Goal: Use online tool/utility: Utilize a website feature to perform a specific function

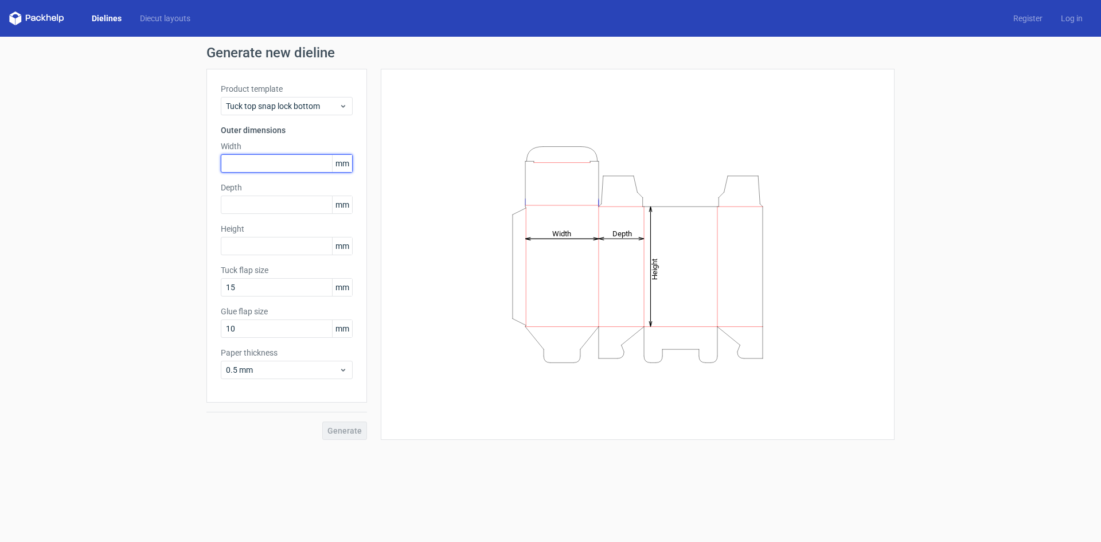
click at [232, 157] on input "text" at bounding box center [287, 163] width 132 height 18
click at [376, 192] on div "Height Depth Width" at bounding box center [631, 254] width 528 height 371
click at [244, 159] on input "text" at bounding box center [287, 163] width 132 height 18
type input "50"
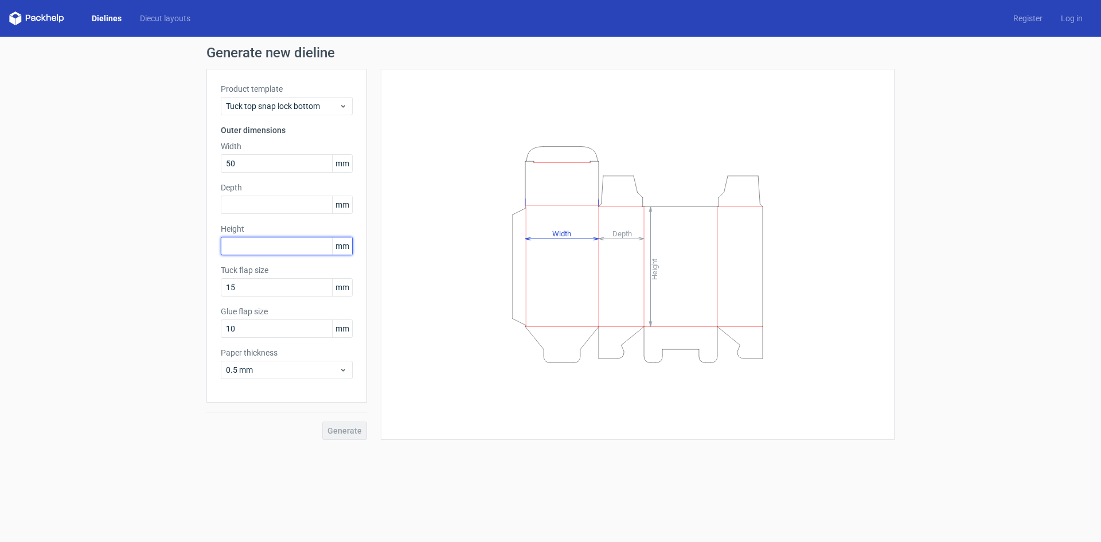
click at [252, 245] on input "text" at bounding box center [287, 246] width 132 height 18
type input "100"
click at [396, 374] on div "Height Depth Width" at bounding box center [637, 254] width 485 height 342
click at [345, 431] on div "Generate" at bounding box center [287, 421] width 161 height 37
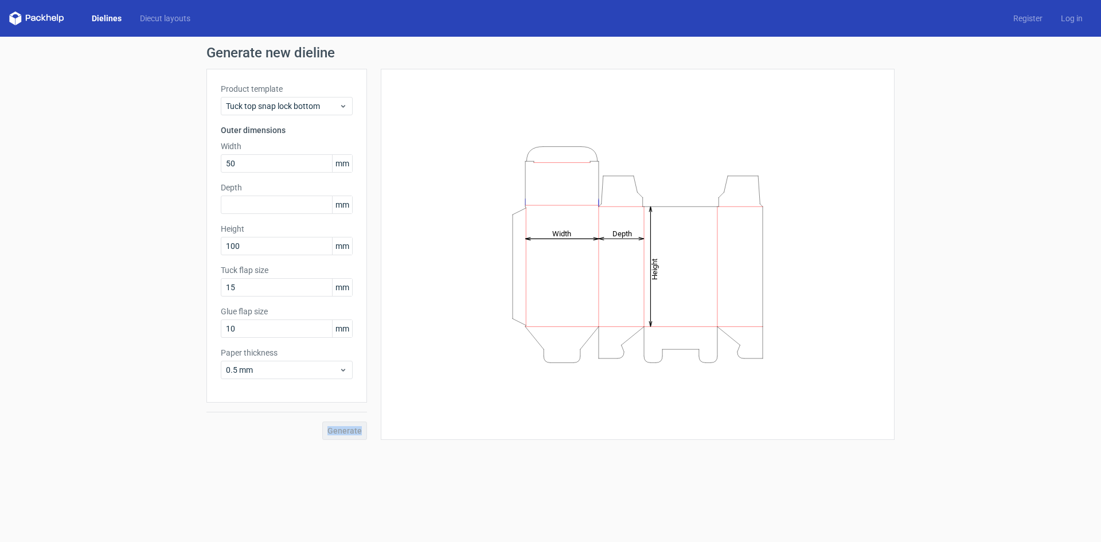
click at [326, 435] on div "Generate" at bounding box center [287, 421] width 161 height 37
click at [250, 163] on input "50" at bounding box center [287, 163] width 132 height 18
drag, startPoint x: 250, startPoint y: 163, endPoint x: 227, endPoint y: 163, distance: 23.5
click at [227, 163] on input "50" at bounding box center [287, 163] width 132 height 18
type input "100"
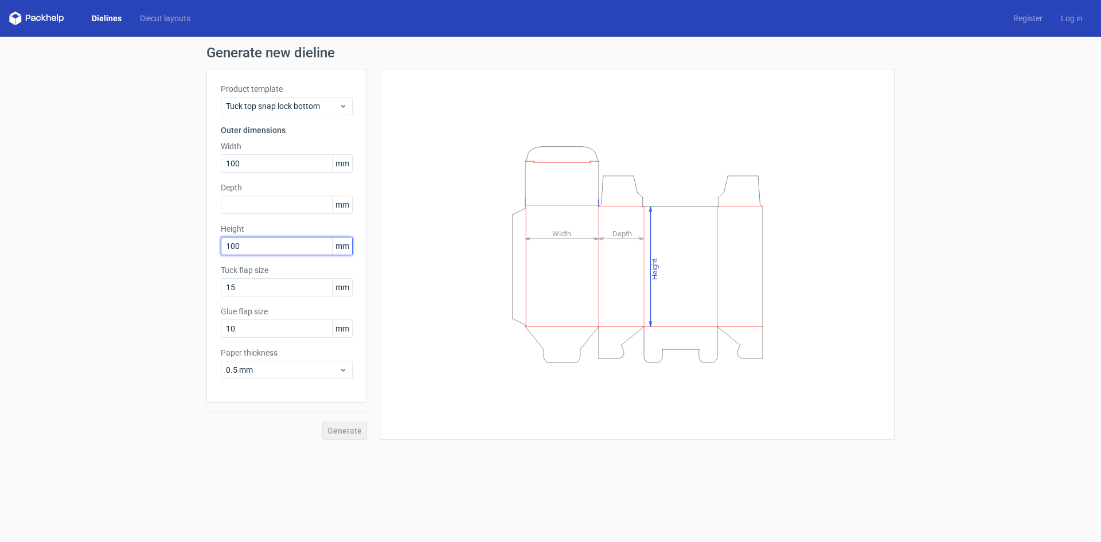
drag, startPoint x: 251, startPoint y: 251, endPoint x: 223, endPoint y: 252, distance: 28.7
click at [223, 252] on input "100" at bounding box center [287, 246] width 132 height 18
type input "230"
click at [188, 243] on div "Generate new dieline Product template Tuck top snap lock bottom Outer dimension…" at bounding box center [550, 243] width 1101 height 412
click at [250, 164] on input "100" at bounding box center [287, 163] width 132 height 18
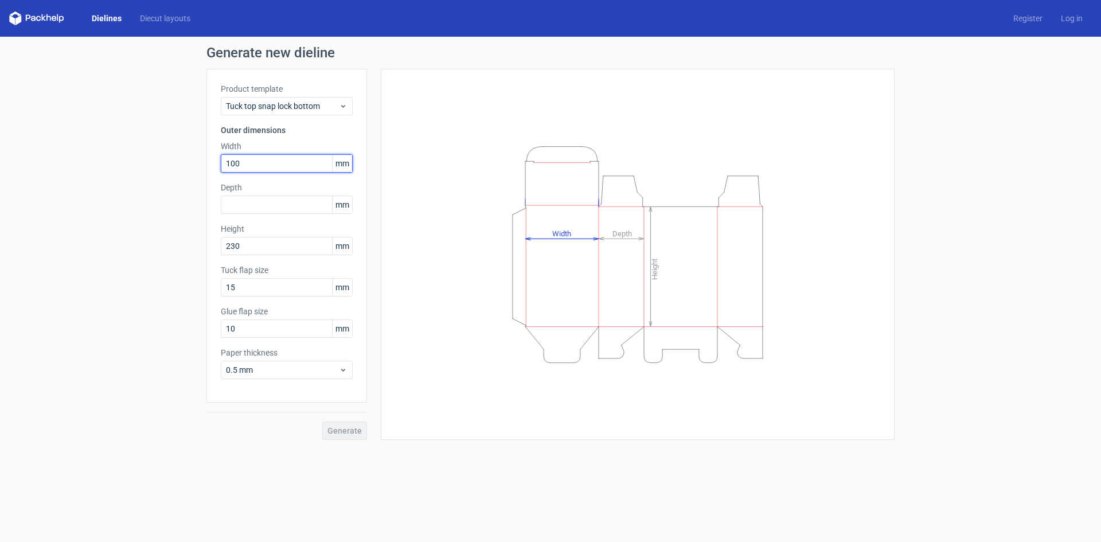
drag, startPoint x: 250, startPoint y: 163, endPoint x: 225, endPoint y: 159, distance: 25.0
click at [225, 159] on input "100" at bounding box center [287, 163] width 132 height 18
type input "300"
click at [250, 246] on input "230" at bounding box center [287, 246] width 132 height 18
drag, startPoint x: 250, startPoint y: 246, endPoint x: 190, endPoint y: 245, distance: 59.7
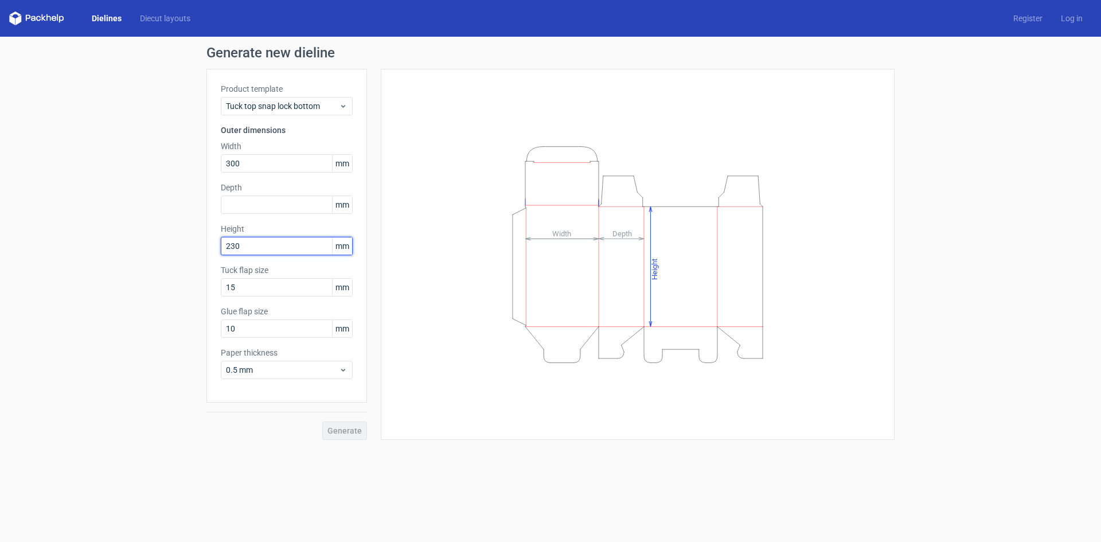
click at [192, 245] on div "Generate new dieline Product template Tuck top snap lock bottom Outer dimension…" at bounding box center [550, 243] width 1101 height 412
type input "20"
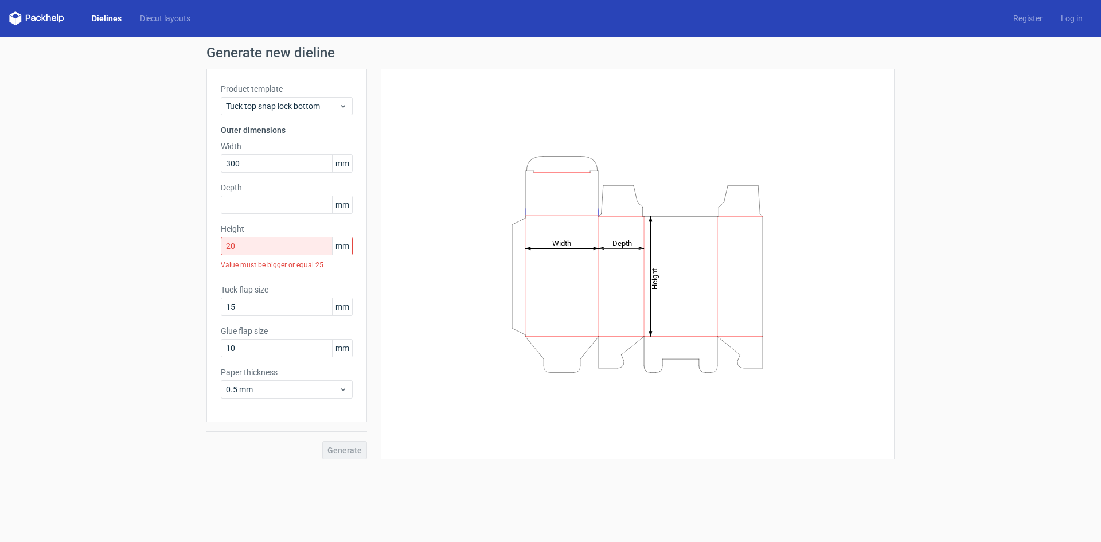
click at [143, 268] on div "Generate new dieline Product template Tuck top snap lock bottom Outer dimension…" at bounding box center [550, 253] width 1101 height 432
drag, startPoint x: 98, startPoint y: 263, endPoint x: 201, endPoint y: 266, distance: 103.9
click at [98, 264] on div "Generate new dieline Product template Tuck top snap lock bottom Outer dimension…" at bounding box center [550, 253] width 1101 height 432
click at [235, 246] on input "20" at bounding box center [287, 246] width 132 height 18
drag, startPoint x: 242, startPoint y: 246, endPoint x: 191, endPoint y: 253, distance: 51.0
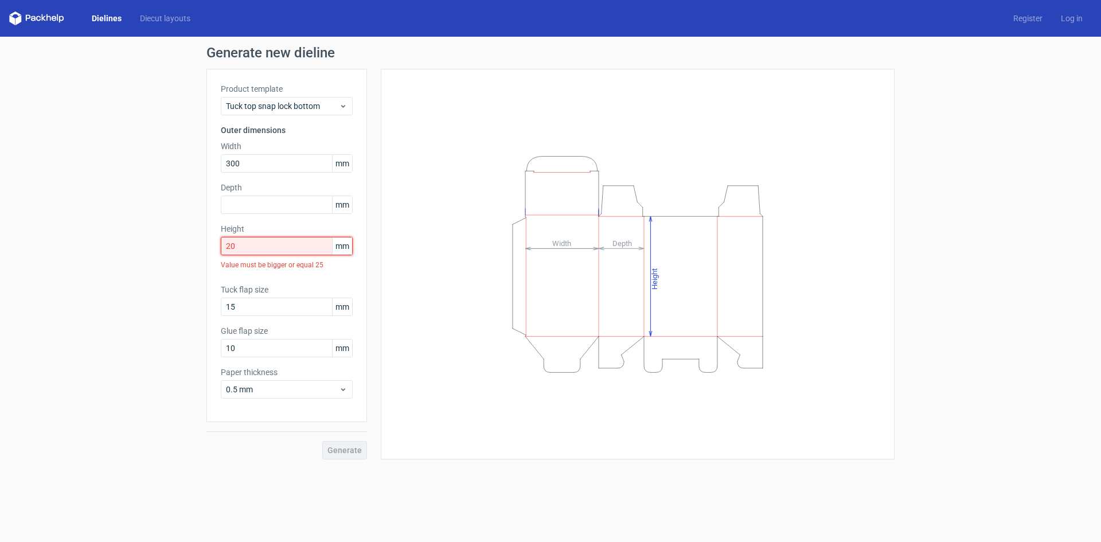
click at [191, 253] on div "Generate new dieline Product template Tuck top snap lock bottom Outer dimension…" at bounding box center [550, 253] width 1101 height 432
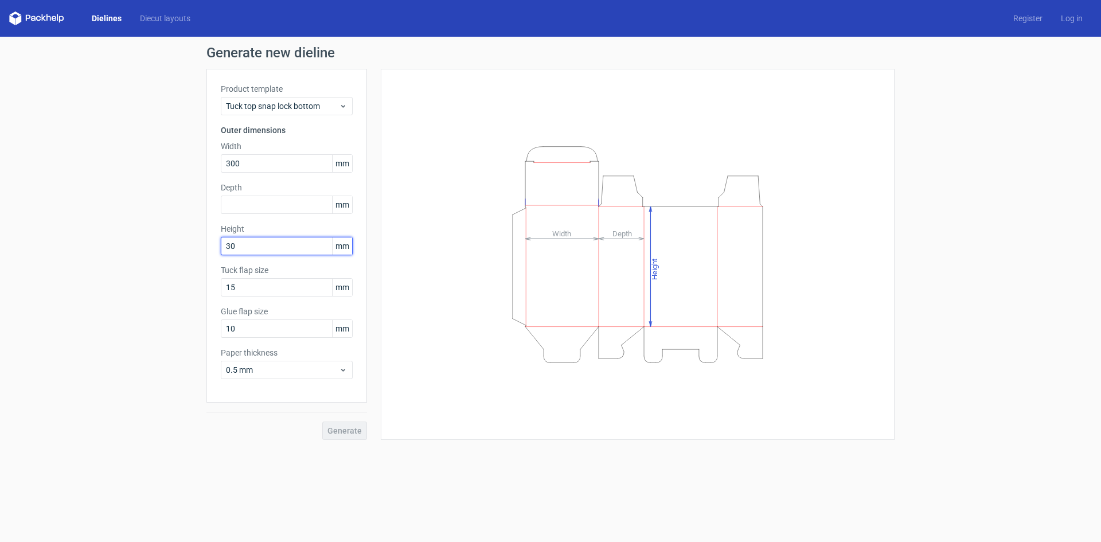
type input "30"
click at [132, 259] on div "Generate new dieline Product template Tuck top snap lock bottom Outer dimension…" at bounding box center [550, 243] width 1101 height 412
click at [525, 285] on icon "Height Depth Width" at bounding box center [638, 254] width 344 height 229
click at [526, 285] on line at bounding box center [526, 267] width 0 height 118
drag, startPoint x: 526, startPoint y: 285, endPoint x: 531, endPoint y: 287, distance: 5.9
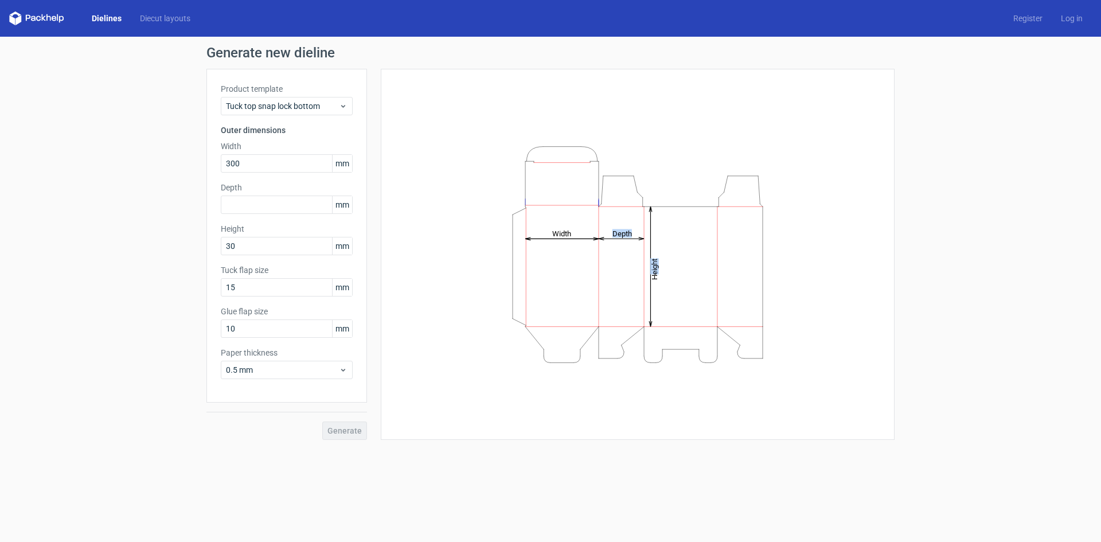
click at [532, 287] on icon "Height Depth Width" at bounding box center [638, 254] width 344 height 229
drag, startPoint x: 249, startPoint y: 158, endPoint x: 205, endPoint y: 152, distance: 44.1
click at [205, 152] on div "Generate new dieline Product template Tuck top snap lock bottom Outer dimension…" at bounding box center [550, 243] width 1101 height 412
type input "20"
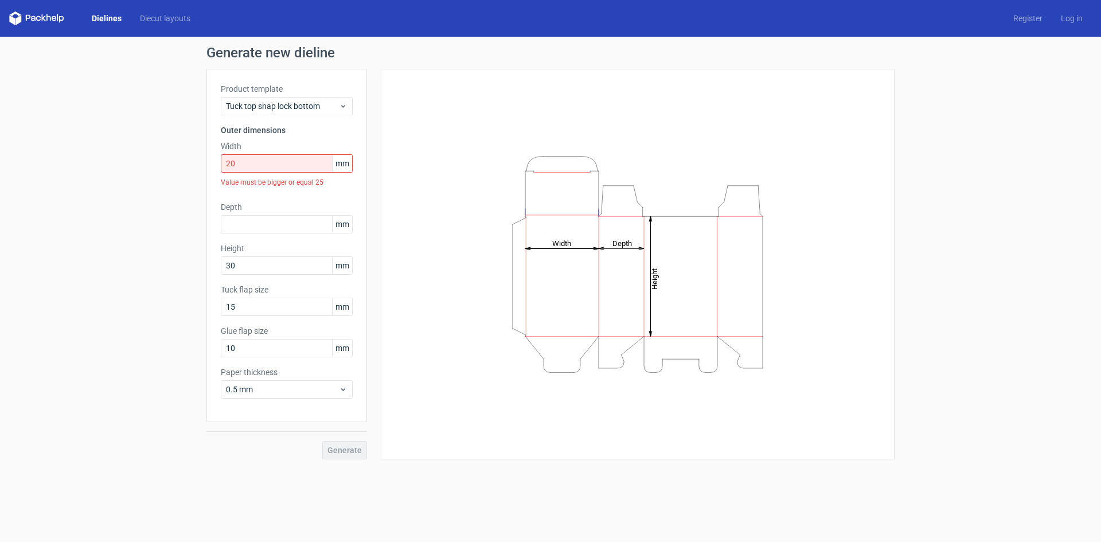
click at [153, 192] on div "Generate new dieline Product template Tuck top snap lock bottom Outer dimension…" at bounding box center [550, 253] width 1101 height 432
click at [261, 162] on input "20" at bounding box center [287, 163] width 132 height 18
drag, startPoint x: 232, startPoint y: 159, endPoint x: 212, endPoint y: 158, distance: 19.5
click at [212, 158] on div "Product template Tuck top snap lock bottom Outer dimensions Width 20 mm Value m…" at bounding box center [287, 245] width 161 height 353
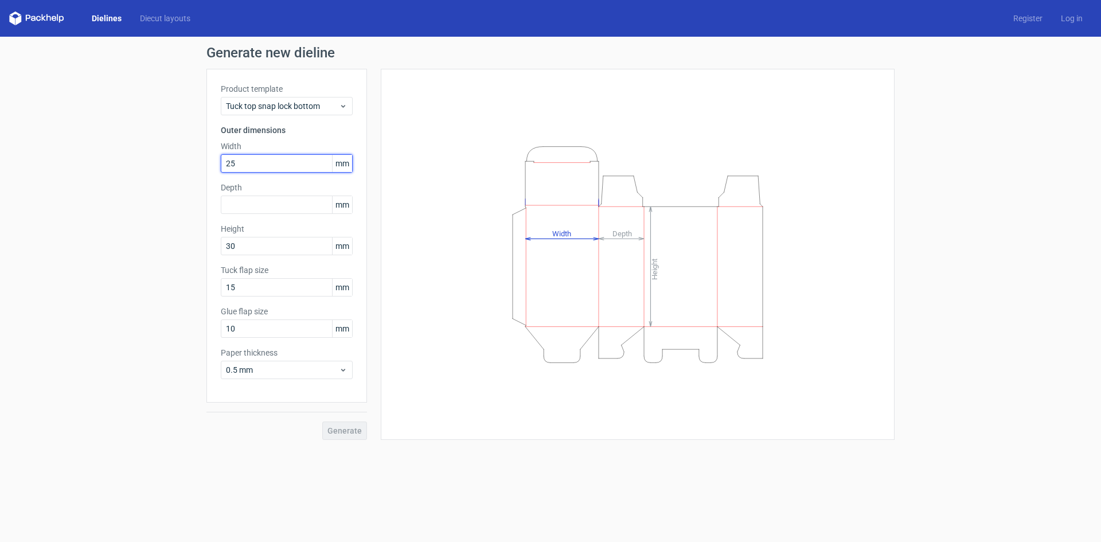
type input "25"
click at [114, 207] on div "Generate new dieline Product template Tuck top snap lock bottom Outer dimension…" at bounding box center [550, 243] width 1101 height 412
drag, startPoint x: 520, startPoint y: 184, endPoint x: 952, endPoint y: 215, distance: 433.1
click at [952, 215] on div "Generate new dieline Product template Tuck top snap lock bottom Outer dimension…" at bounding box center [550, 243] width 1101 height 412
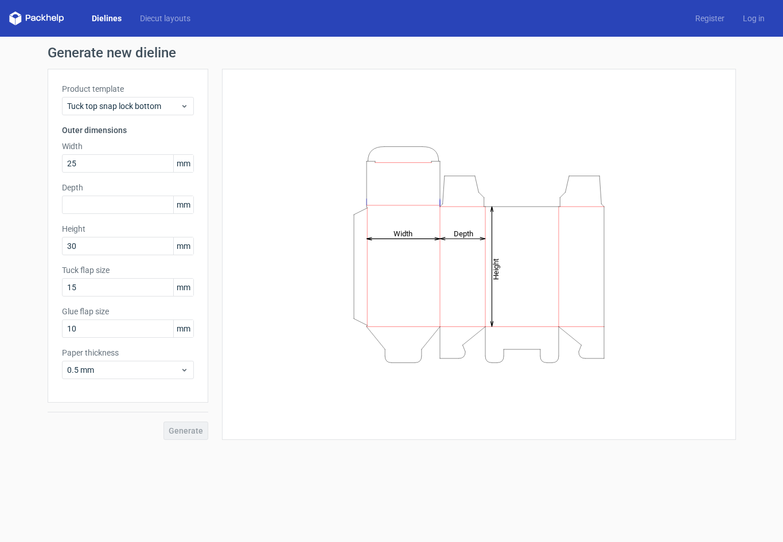
click at [168, 81] on div "Product template Tuck top snap lock bottom Outer dimensions Width 25 mm Depth m…" at bounding box center [128, 236] width 161 height 334
